Goal: Task Accomplishment & Management: Complete application form

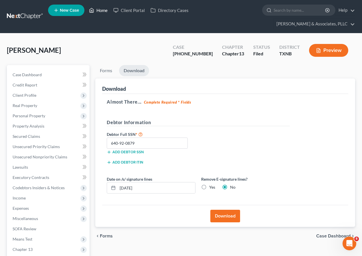
click at [99, 11] on link "Home" at bounding box center [98, 10] width 24 height 10
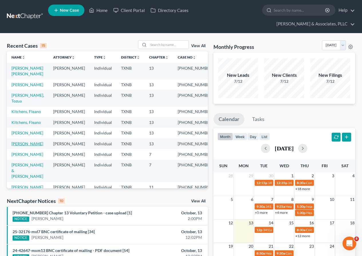
click at [21, 146] on link "[PERSON_NAME]" at bounding box center [27, 144] width 32 height 5
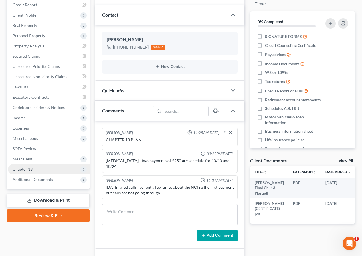
scroll to position [86, 0]
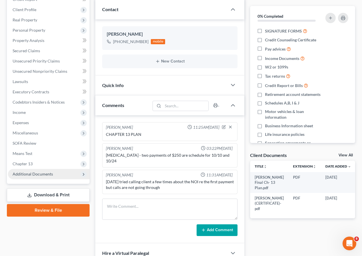
click at [37, 172] on span "Additional Documents" at bounding box center [33, 174] width 40 height 5
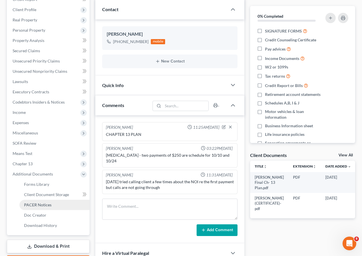
click at [44, 205] on span "PACER Notices" at bounding box center [37, 205] width 27 height 5
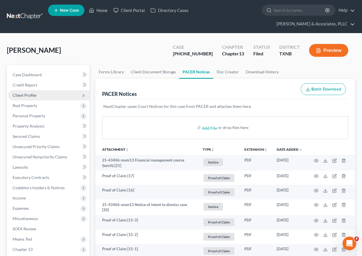
click at [30, 95] on span "Client Profile" at bounding box center [25, 95] width 24 height 5
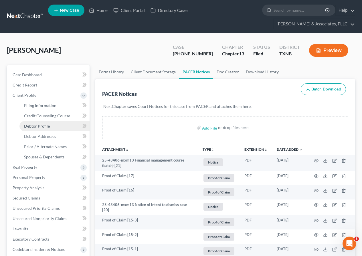
click at [43, 125] on span "Debtor Profile" at bounding box center [37, 126] width 26 height 5
select select "1"
select select "2"
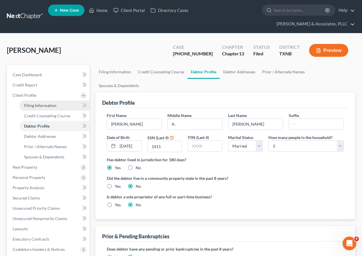
click at [49, 106] on span "Filing Information" at bounding box center [40, 105] width 32 height 5
select select "1"
select select "0"
select select "3"
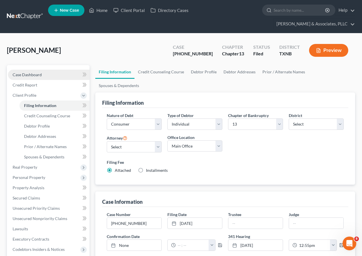
click at [35, 73] on span "Case Dashboard" at bounding box center [27, 74] width 29 height 5
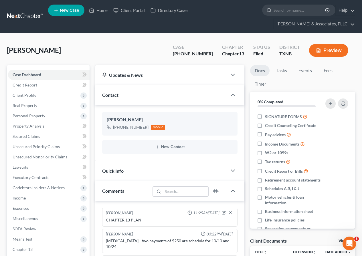
scroll to position [86, 0]
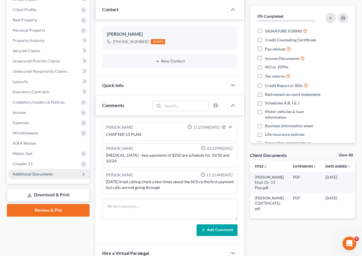
click at [40, 176] on span "Additional Documents" at bounding box center [33, 174] width 40 height 5
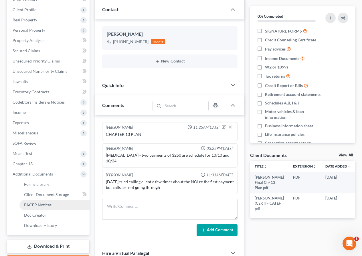
click at [46, 205] on span "PACER Notices" at bounding box center [37, 205] width 27 height 5
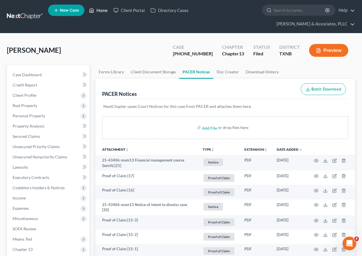
click at [98, 11] on link "Home" at bounding box center [98, 10] width 24 height 10
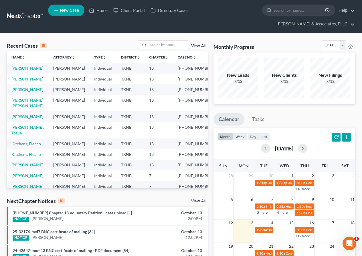
click at [197, 46] on link "View All" at bounding box center [198, 46] width 14 height 4
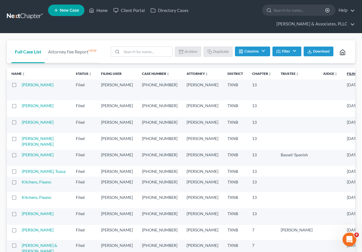
click at [347, 73] on link "Filing Date unfold_more expand_more expand_less" at bounding box center [359, 73] width 24 height 4
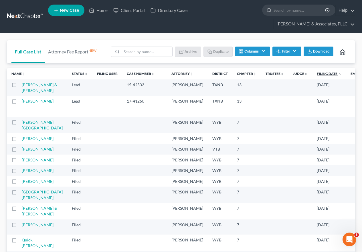
click at [317, 74] on link "Filing Date unfold_more expand_more expand_less" at bounding box center [329, 73] width 25 height 4
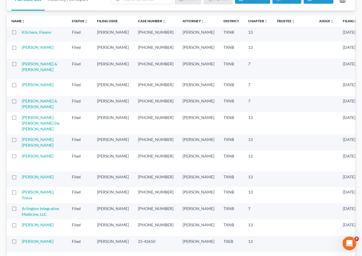
scroll to position [57, 0]
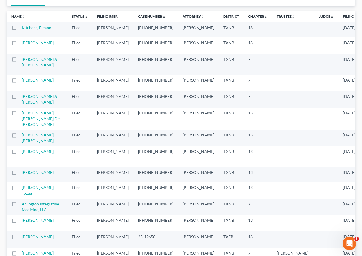
click at [30, 75] on td "[PERSON_NAME] & [PERSON_NAME]" at bounding box center [44, 64] width 45 height 21
click at [29, 67] on link "[PERSON_NAME] & [PERSON_NAME]" at bounding box center [39, 62] width 35 height 11
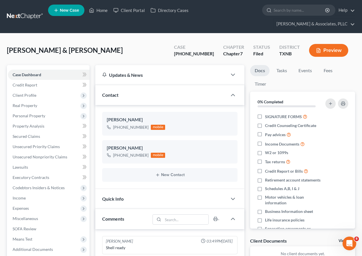
click at [321, 47] on button "Preview" at bounding box center [328, 50] width 39 height 13
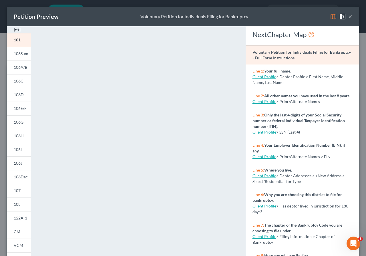
click at [348, 17] on button "×" at bounding box center [350, 16] width 4 height 7
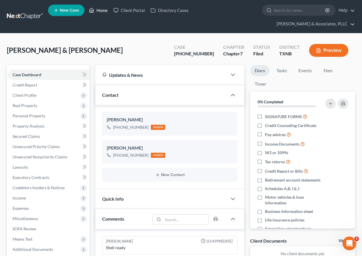
click at [99, 9] on link "Home" at bounding box center [98, 10] width 24 height 10
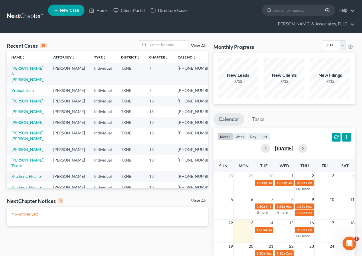
click at [197, 43] on div "View All" at bounding box center [173, 44] width 70 height 9
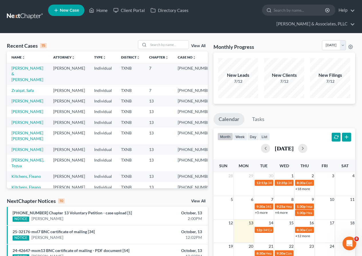
click at [197, 45] on link "View All" at bounding box center [198, 46] width 14 height 4
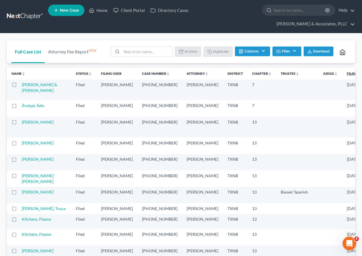
click at [347, 73] on link "Filing Date unfold_more expand_more expand_less" at bounding box center [359, 73] width 24 height 4
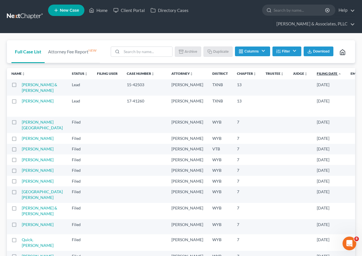
click at [317, 73] on link "Filing Date unfold_more expand_more expand_less" at bounding box center [329, 73] width 25 height 4
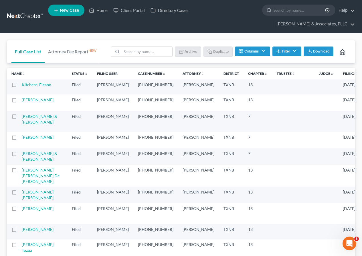
click at [30, 140] on link "[PERSON_NAME]" at bounding box center [38, 137] width 32 height 5
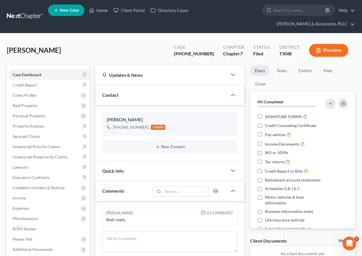
click at [318, 50] on icon "button" at bounding box center [318, 50] width 5 height 5
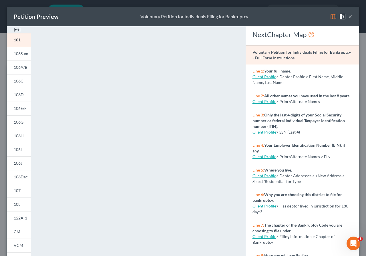
click at [348, 17] on button "×" at bounding box center [350, 16] width 4 height 7
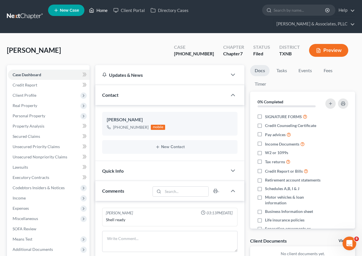
click at [101, 10] on link "Home" at bounding box center [98, 10] width 24 height 10
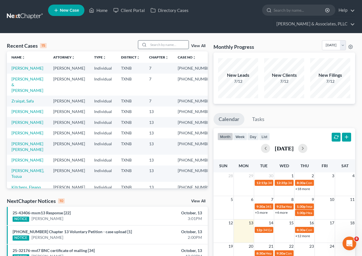
click at [163, 45] on input "search" at bounding box center [168, 45] width 40 height 8
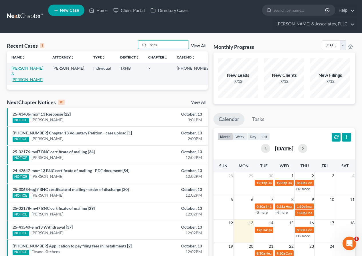
type input "shas"
click at [35, 67] on link "[PERSON_NAME] & [PERSON_NAME]" at bounding box center [27, 74] width 32 height 16
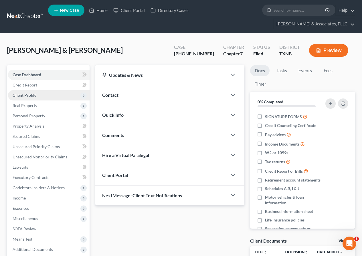
click at [36, 96] on span "Client Profile" at bounding box center [48, 95] width 81 height 10
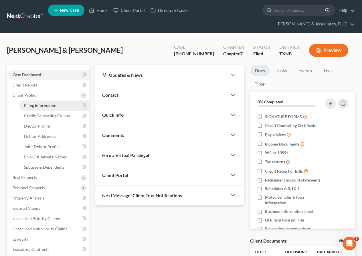
click at [39, 107] on span "Filing Information" at bounding box center [40, 105] width 32 height 5
select select "1"
select select "0"
select select "78"
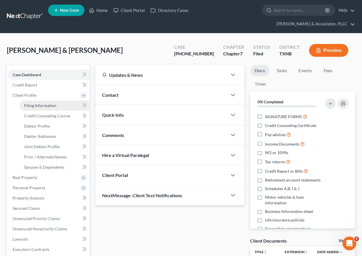
select select "0"
select select "45"
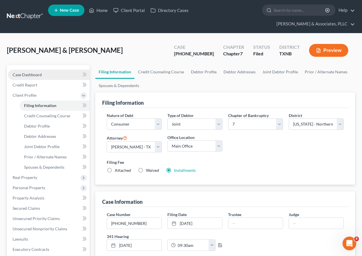
click at [34, 75] on span "Case Dashboard" at bounding box center [27, 74] width 29 height 5
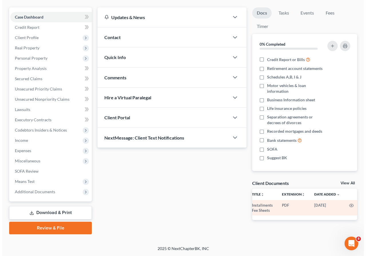
scroll to position [0, 6]
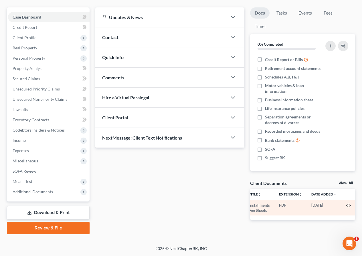
click at [348, 205] on icon "button" at bounding box center [348, 206] width 5 height 5
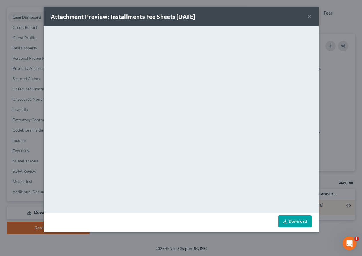
scroll to position [0, 5]
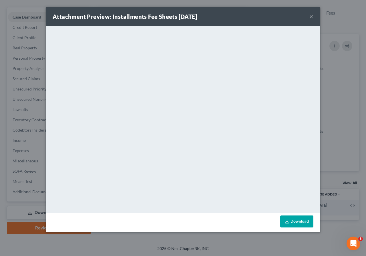
click at [311, 16] on button "×" at bounding box center [311, 16] width 4 height 7
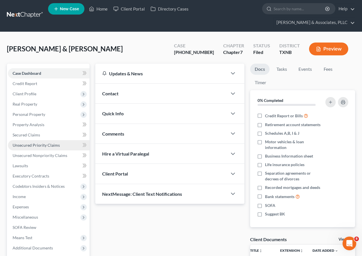
scroll to position [0, 0]
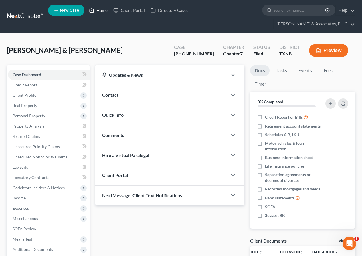
click at [101, 11] on link "Home" at bounding box center [98, 10] width 24 height 10
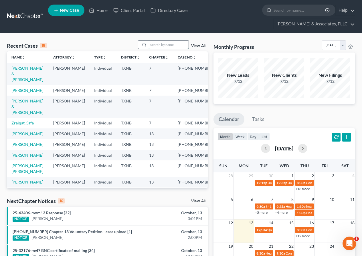
click at [157, 44] on input "search" at bounding box center [168, 45] width 40 height 8
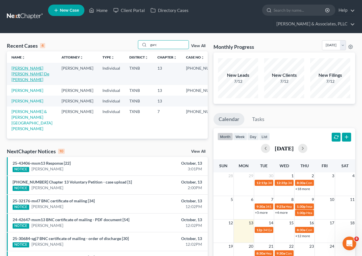
type input "garc"
click at [38, 69] on link "[PERSON_NAME] [PERSON_NAME] De [PERSON_NAME]" at bounding box center [30, 74] width 38 height 16
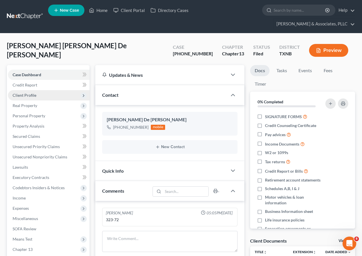
click at [27, 97] on span "Client Profile" at bounding box center [25, 95] width 24 height 5
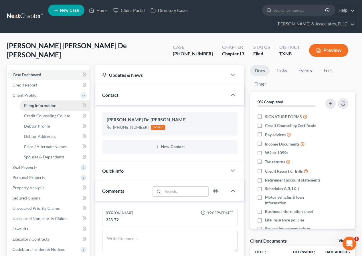
click at [31, 106] on span "Filing Information" at bounding box center [40, 105] width 32 height 5
select select "1"
select select "0"
select select "3"
select select "78"
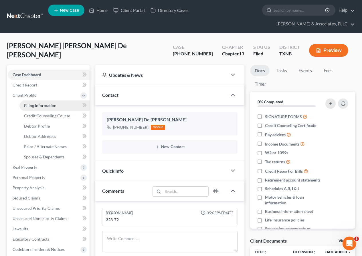
select select "0"
select select "45"
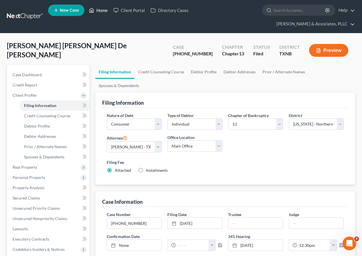
click at [102, 11] on link "Home" at bounding box center [98, 10] width 24 height 10
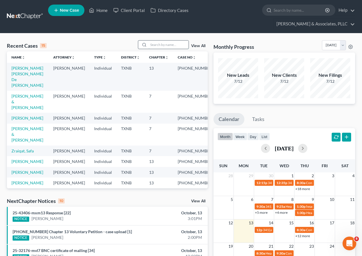
click at [151, 44] on input "search" at bounding box center [168, 45] width 40 height 8
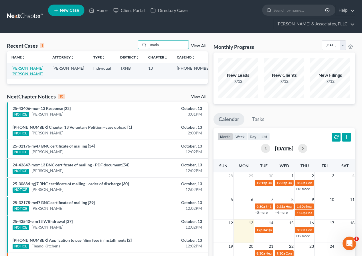
type input "matlo"
click at [29, 69] on link "[PERSON_NAME] [PERSON_NAME]" at bounding box center [27, 71] width 32 height 11
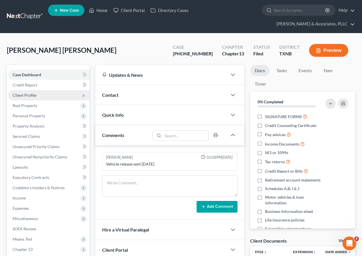
click at [31, 96] on span "Client Profile" at bounding box center [25, 95] width 24 height 5
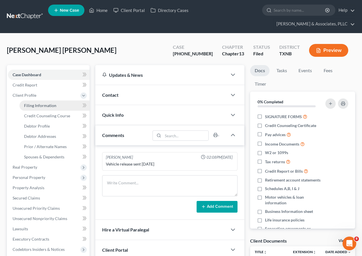
click at [37, 104] on span "Filing Information" at bounding box center [40, 105] width 32 height 5
select select "1"
select select "0"
select select "3"
select select "78"
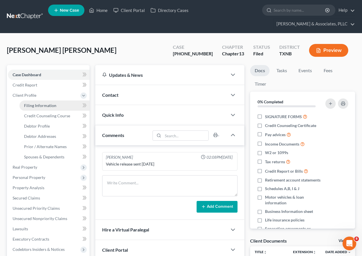
select select "0"
select select "45"
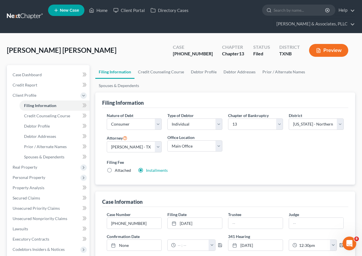
scroll to position [143, 0]
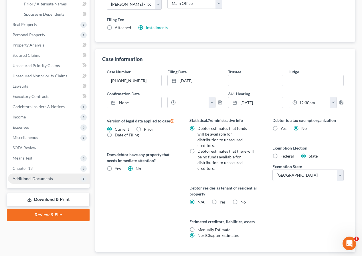
click at [41, 180] on span "Additional Documents" at bounding box center [33, 178] width 40 height 5
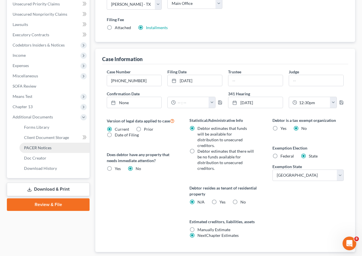
click at [41, 147] on span "PACER Notices" at bounding box center [37, 148] width 27 height 5
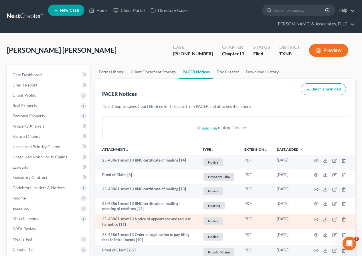
scroll to position [29, 0]
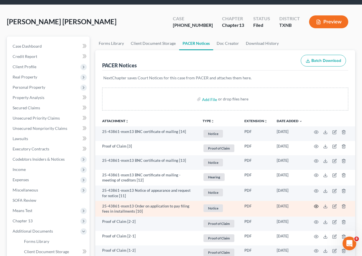
click at [315, 206] on icon "button" at bounding box center [316, 206] width 5 height 5
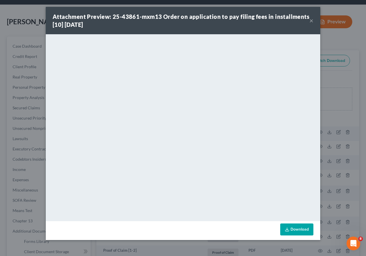
drag, startPoint x: 310, startPoint y: 19, endPoint x: 291, endPoint y: 35, distance: 24.1
click at [310, 19] on button "×" at bounding box center [311, 20] width 4 height 7
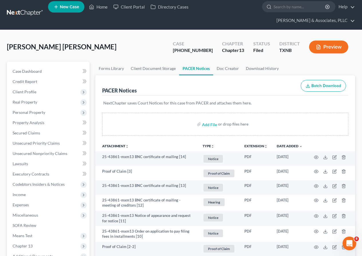
scroll to position [0, 0]
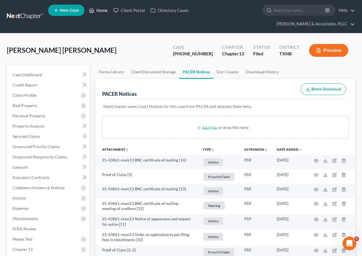
click at [101, 10] on link "Home" at bounding box center [98, 10] width 24 height 10
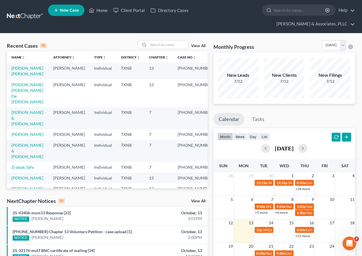
click at [199, 44] on link "View All" at bounding box center [198, 46] width 14 height 4
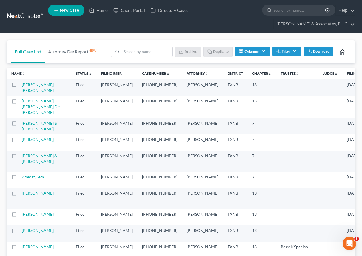
click at [347, 73] on link "Filing Date unfold_more expand_more expand_less" at bounding box center [359, 73] width 24 height 4
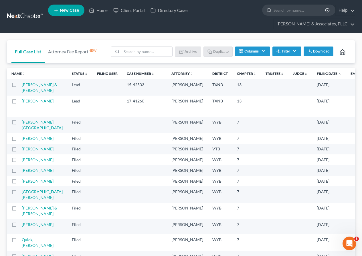
click at [317, 74] on link "Filing Date unfold_more expand_more expand_less" at bounding box center [329, 73] width 25 height 4
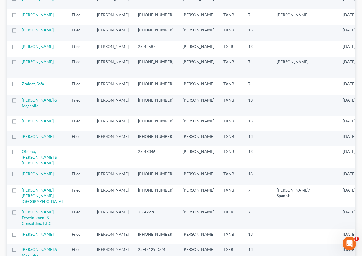
scroll to position [286, 0]
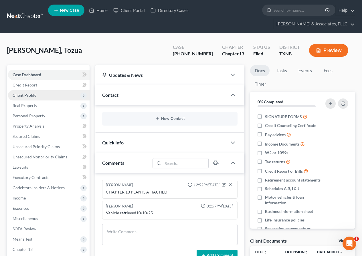
click at [32, 96] on span "Client Profile" at bounding box center [25, 95] width 24 height 5
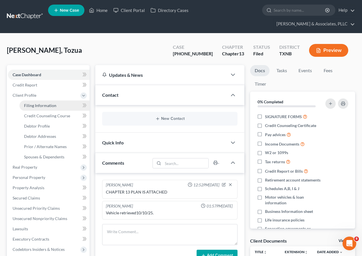
click at [41, 105] on span "Filing Information" at bounding box center [40, 105] width 32 height 5
select select "1"
select select "0"
select select "3"
select select "78"
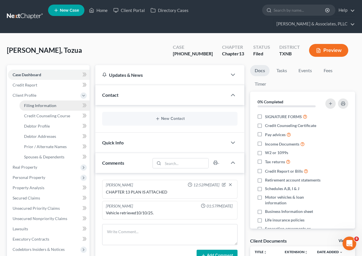
select select "0"
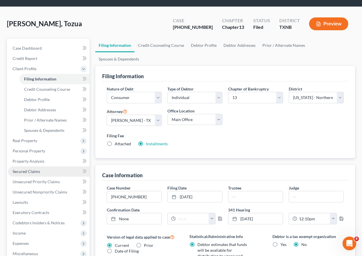
scroll to position [114, 0]
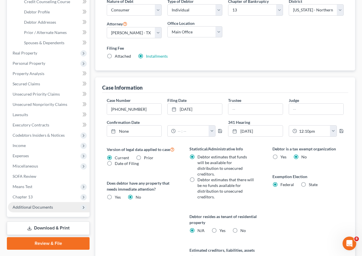
click at [28, 208] on span "Additional Documents" at bounding box center [33, 207] width 40 height 5
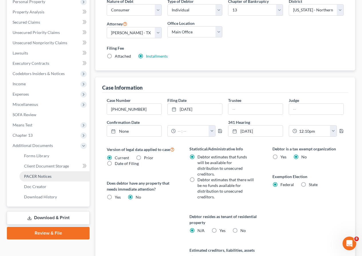
click at [42, 175] on span "PACER Notices" at bounding box center [37, 176] width 27 height 5
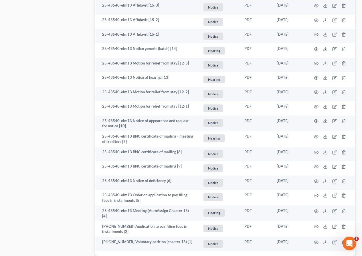
scroll to position [601, 0]
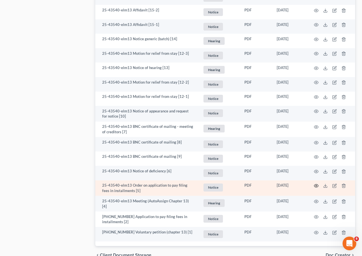
click at [316, 185] on icon "button" at bounding box center [316, 186] width 5 height 5
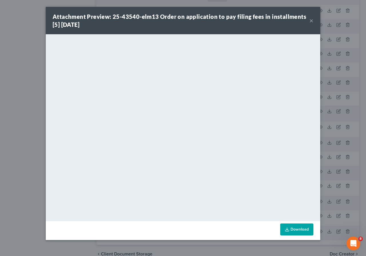
click at [312, 20] on button "×" at bounding box center [311, 20] width 4 height 7
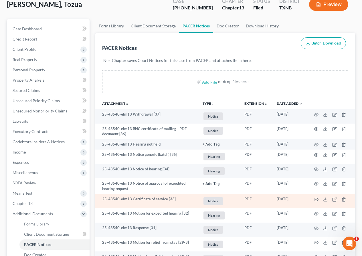
scroll to position [0, 0]
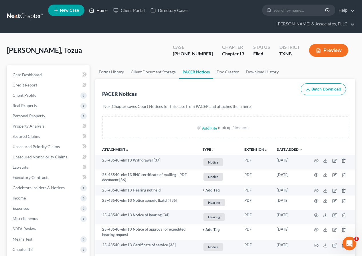
click at [101, 9] on link "Home" at bounding box center [98, 10] width 24 height 10
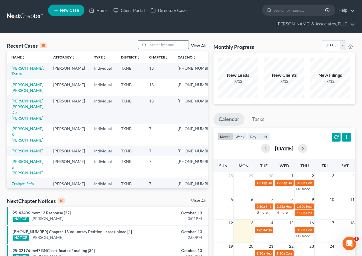
click at [162, 44] on input "search" at bounding box center [168, 45] width 40 height 8
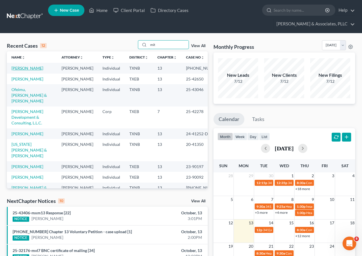
type input "mit"
click at [18, 68] on link "[PERSON_NAME]" at bounding box center [27, 68] width 32 height 5
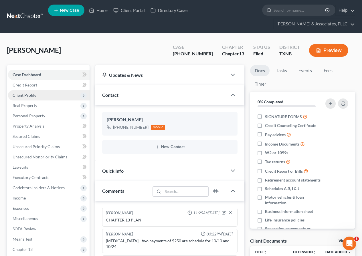
click at [43, 97] on span "Client Profile" at bounding box center [48, 95] width 81 height 10
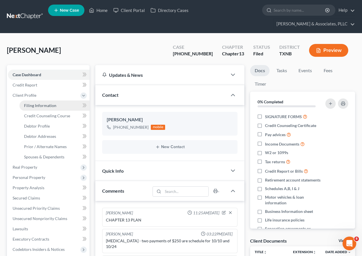
click at [45, 103] on span "Filing Information" at bounding box center [40, 105] width 32 height 5
select select "1"
select select "0"
select select "3"
select select "78"
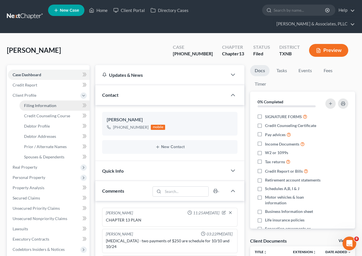
select select "0"
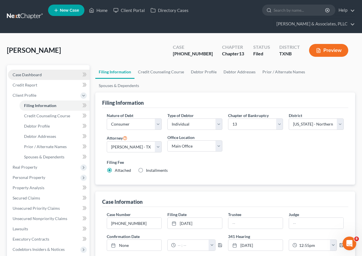
click at [40, 75] on span "Case Dashboard" at bounding box center [27, 74] width 29 height 5
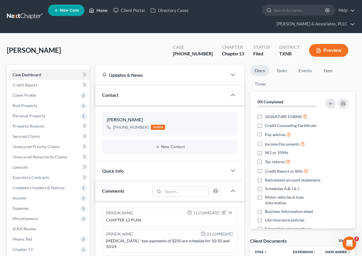
click at [98, 11] on link "Home" at bounding box center [98, 10] width 24 height 10
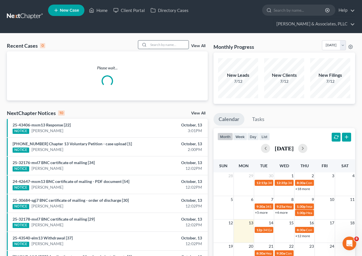
click at [152, 45] on input "search" at bounding box center [168, 45] width 40 height 8
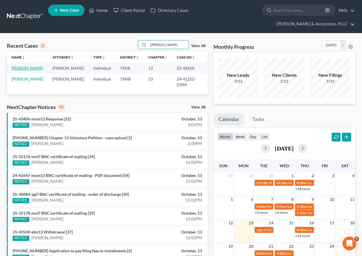
type input "[PERSON_NAME]"
click at [24, 68] on link "[PERSON_NAME]" at bounding box center [27, 68] width 32 height 5
select select "2"
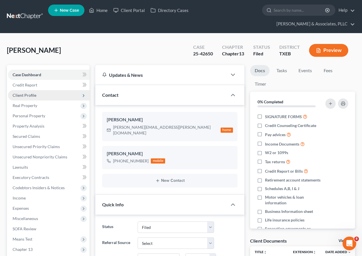
scroll to position [160, 0]
click at [29, 96] on span "Client Profile" at bounding box center [25, 95] width 24 height 5
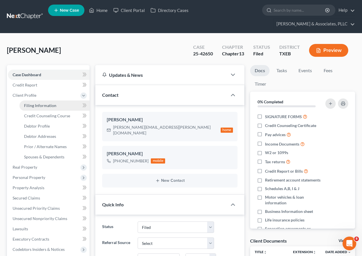
click at [37, 106] on span "Filing Information" at bounding box center [40, 105] width 32 height 5
select select "1"
select select "0"
select select "3"
select select "77"
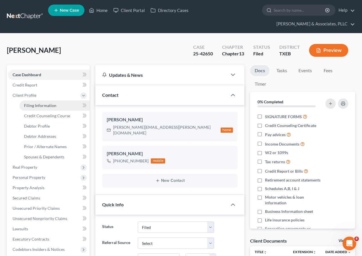
select select "0"
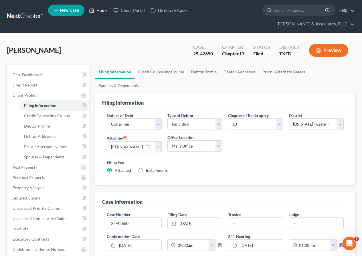
click at [101, 9] on link "Home" at bounding box center [98, 10] width 24 height 10
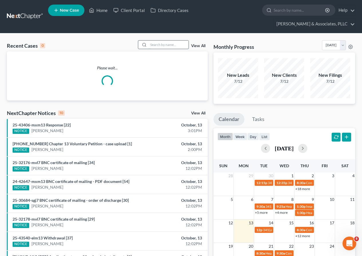
click at [152, 45] on input "search" at bounding box center [168, 45] width 40 height 8
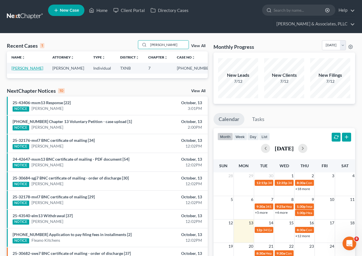
type input "[PERSON_NAME]"
click at [28, 69] on link "[PERSON_NAME]" at bounding box center [27, 68] width 32 height 5
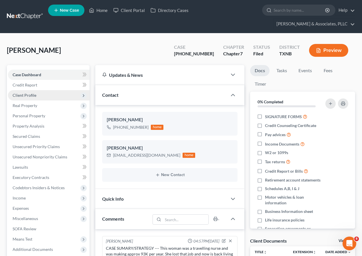
scroll to position [85, 0]
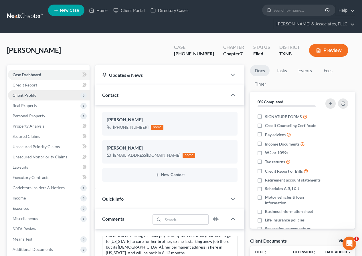
click at [33, 95] on span "Client Profile" at bounding box center [25, 95] width 24 height 5
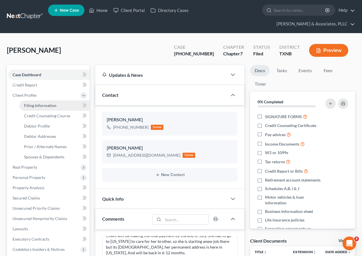
click at [38, 106] on span "Filing Information" at bounding box center [40, 105] width 32 height 5
select select "1"
select select "0"
select select "78"
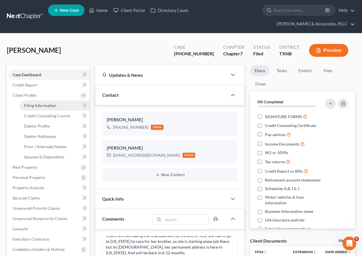
select select "0"
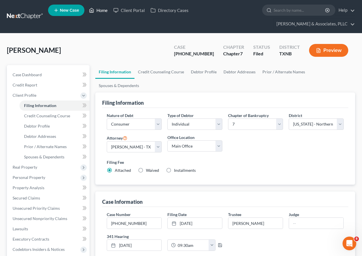
click at [98, 11] on link "Home" at bounding box center [98, 10] width 24 height 10
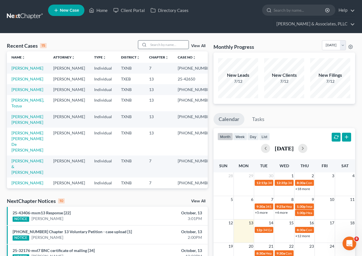
click at [166, 46] on input "search" at bounding box center [168, 45] width 40 height 8
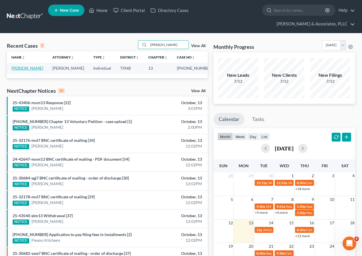
type input "[PERSON_NAME]"
click at [22, 68] on link "[PERSON_NAME]" at bounding box center [27, 68] width 32 height 5
select select "2"
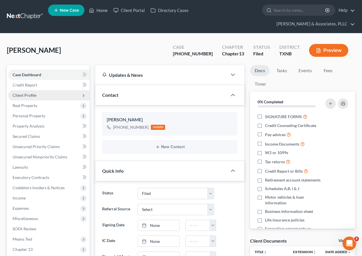
click at [33, 94] on span "Client Profile" at bounding box center [25, 95] width 24 height 5
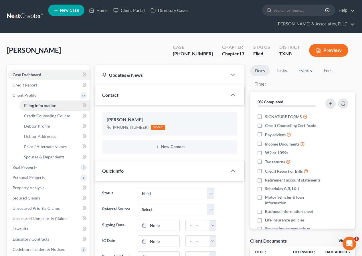
click at [40, 103] on link "Filing Information" at bounding box center [54, 106] width 70 height 10
select select "1"
select select "0"
select select "3"
select select "78"
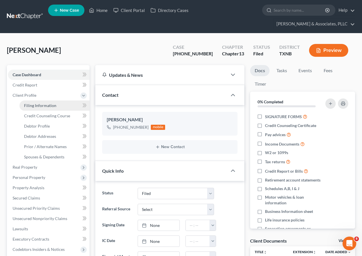
select select "0"
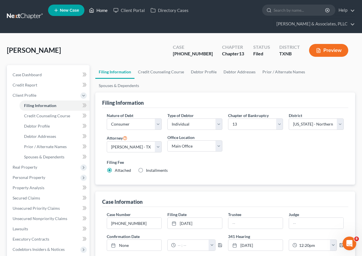
click at [102, 10] on link "Home" at bounding box center [98, 10] width 24 height 10
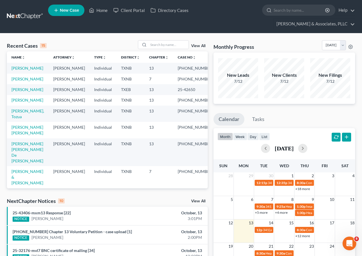
click at [199, 45] on link "View All" at bounding box center [198, 46] width 14 height 4
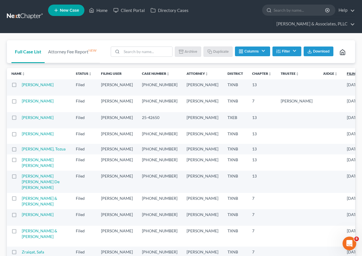
click at [347, 72] on link "Filing Date unfold_more expand_more expand_less" at bounding box center [359, 73] width 24 height 4
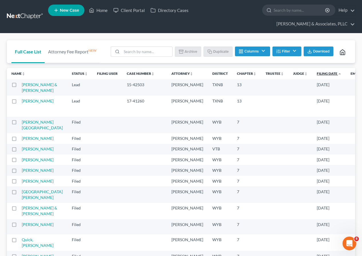
click at [317, 74] on link "Filing Date unfold_more expand_more expand_less" at bounding box center [329, 73] width 25 height 4
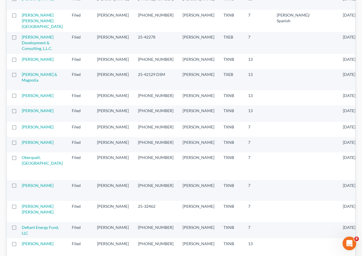
scroll to position [458, 0]
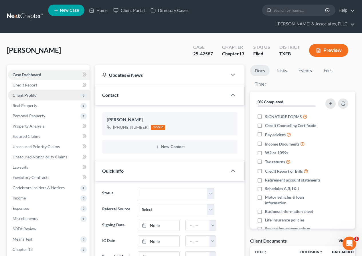
click at [30, 94] on span "Client Profile" at bounding box center [25, 95] width 24 height 5
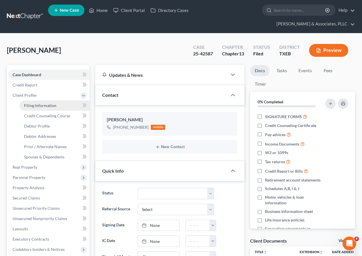
click at [45, 106] on span "Filing Information" at bounding box center [40, 105] width 32 height 5
select select "1"
select select "0"
select select "3"
select select "77"
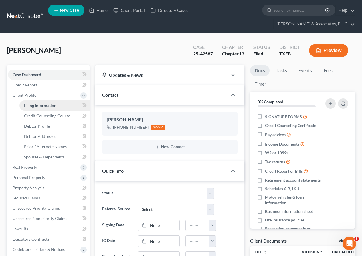
select select "1"
select select "45"
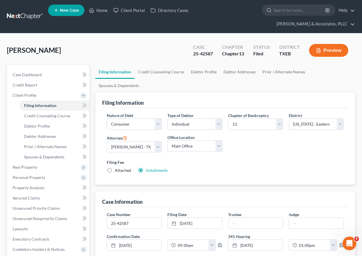
scroll to position [114, 0]
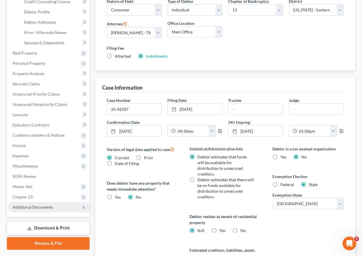
click at [45, 204] on span "Additional Documents" at bounding box center [48, 207] width 81 height 10
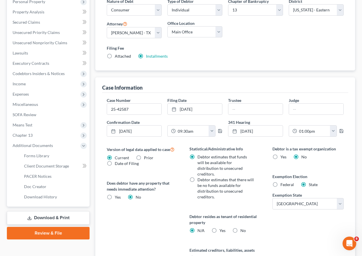
click at [45, 207] on div "Case Dashboard Payments Invoices Payments Payments Credit Report Client Profile" at bounding box center [48, 125] width 88 height 349
click at [41, 175] on span "PACER Notices" at bounding box center [37, 176] width 27 height 5
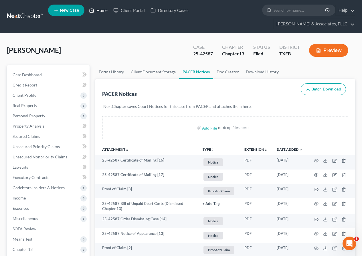
click at [98, 9] on link "Home" at bounding box center [98, 10] width 24 height 10
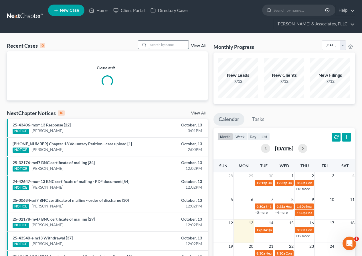
click at [162, 43] on input "search" at bounding box center [168, 45] width 40 height 8
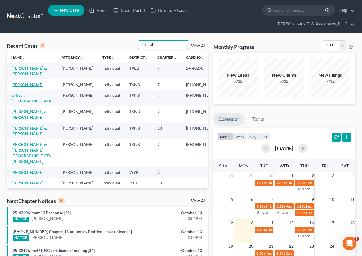
type input "ali"
click at [18, 86] on link "[PERSON_NAME]" at bounding box center [27, 84] width 32 height 5
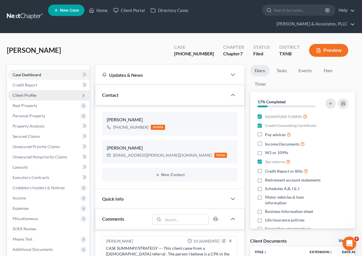
click at [26, 93] on span "Client Profile" at bounding box center [25, 95] width 24 height 5
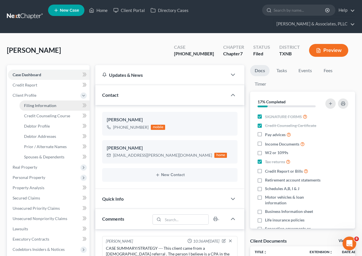
click at [41, 107] on span "Filing Information" at bounding box center [40, 105] width 32 height 5
select select "1"
select select "0"
select select "78"
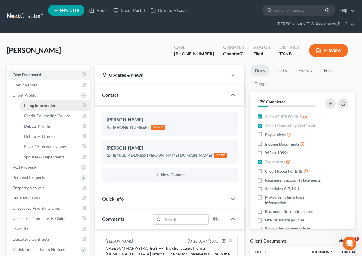
select select "0"
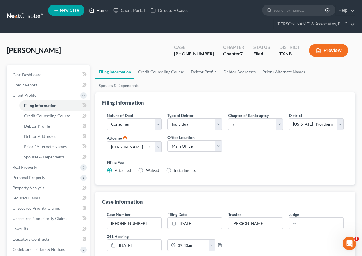
click at [102, 9] on link "Home" at bounding box center [98, 10] width 24 height 10
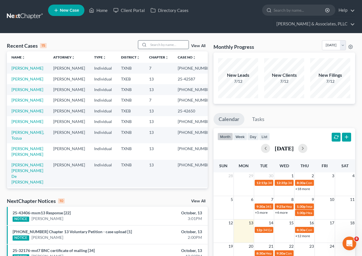
click at [152, 45] on input "search" at bounding box center [168, 45] width 40 height 8
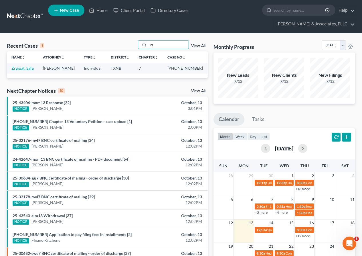
type input "zr"
click at [23, 68] on link "Zraiqat, Safa" at bounding box center [22, 68] width 22 height 5
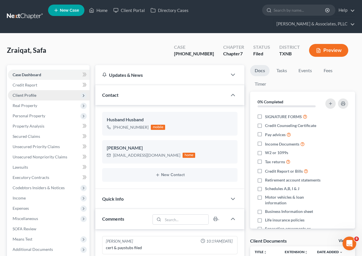
click at [34, 94] on span "Client Profile" at bounding box center [25, 95] width 24 height 5
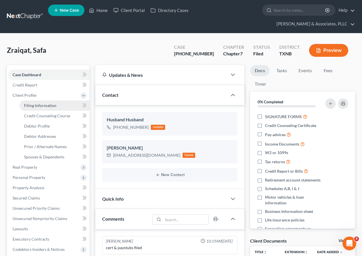
click at [45, 104] on span "Filing Information" at bounding box center [40, 105] width 32 height 5
select select "1"
select select "0"
select select "78"
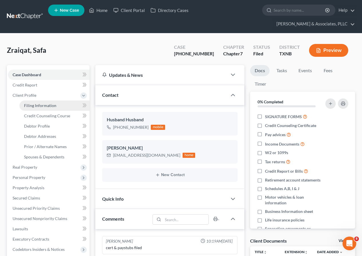
select select "0"
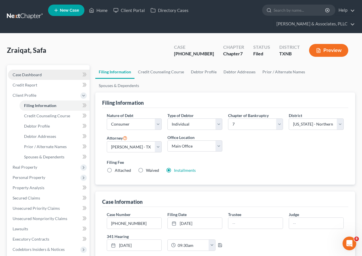
click at [40, 74] on span "Case Dashboard" at bounding box center [27, 74] width 29 height 5
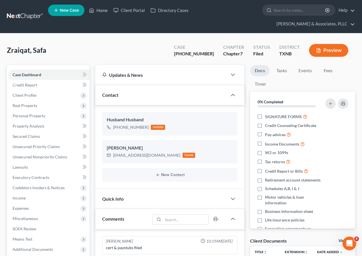
scroll to position [143, 0]
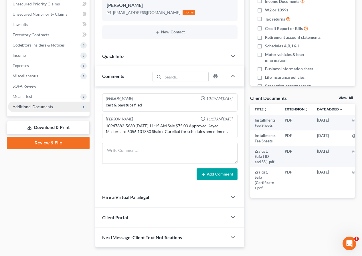
click at [41, 108] on span "Additional Documents" at bounding box center [33, 106] width 40 height 5
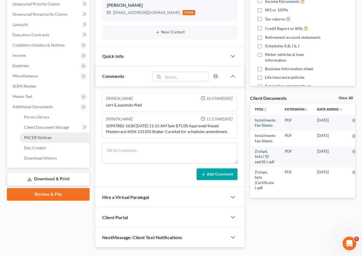
click at [49, 138] on span "PACER Notices" at bounding box center [37, 137] width 27 height 5
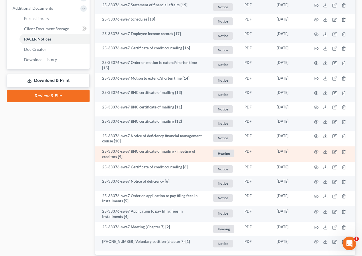
scroll to position [257, 0]
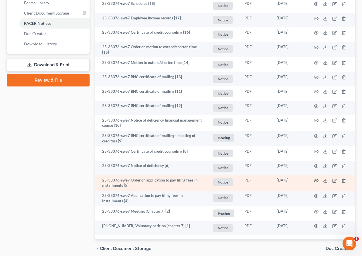
click at [316, 179] on icon "button" at bounding box center [316, 181] width 5 height 5
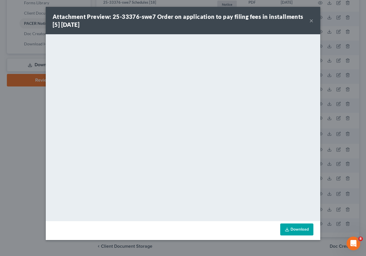
click at [311, 19] on button "×" at bounding box center [311, 20] width 4 height 7
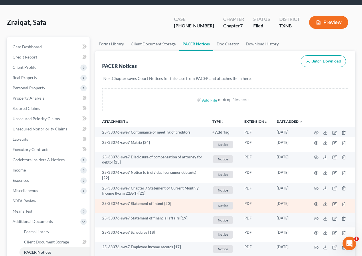
scroll to position [0, 0]
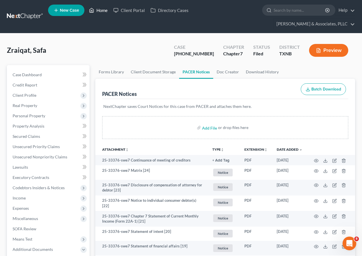
click at [99, 9] on link "Home" at bounding box center [98, 10] width 24 height 10
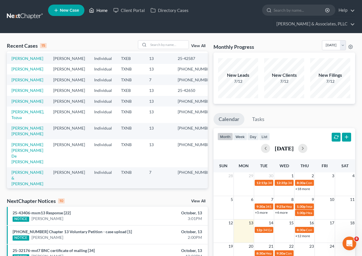
scroll to position [29, 0]
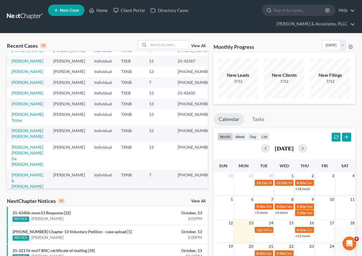
click at [197, 45] on link "View All" at bounding box center [198, 46] width 14 height 4
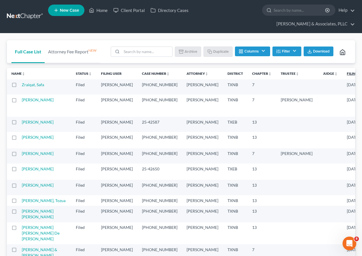
click at [347, 73] on link "Filing Date unfold_more expand_more expand_less" at bounding box center [359, 73] width 24 height 4
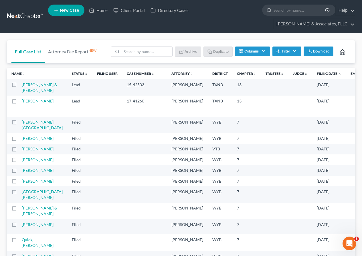
click at [317, 73] on link "Filing Date unfold_more expand_more expand_less" at bounding box center [329, 73] width 25 height 4
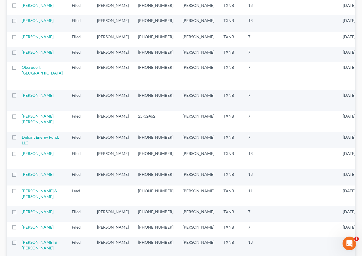
scroll to position [572, 0]
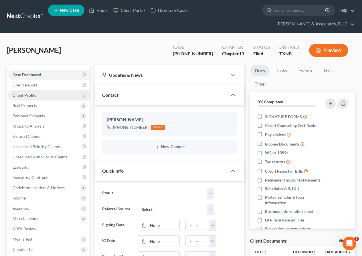
click at [31, 94] on span "Client Profile" at bounding box center [25, 95] width 24 height 5
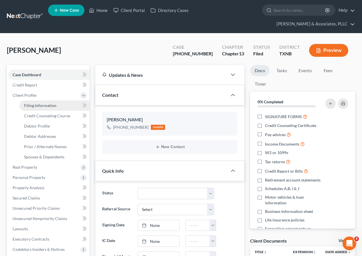
click at [39, 105] on span "Filing Information" at bounding box center [40, 105] width 32 height 5
select select "1"
select select "0"
select select "3"
select select "78"
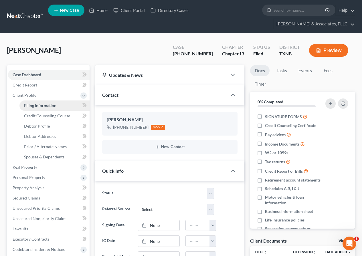
select select "0"
select select "45"
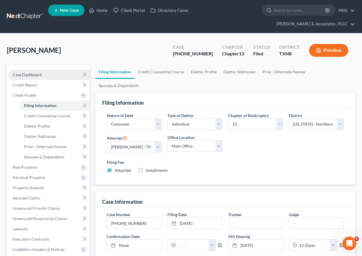
click at [31, 74] on span "Case Dashboard" at bounding box center [27, 74] width 29 height 5
